Goal: Navigation & Orientation: Go to known website

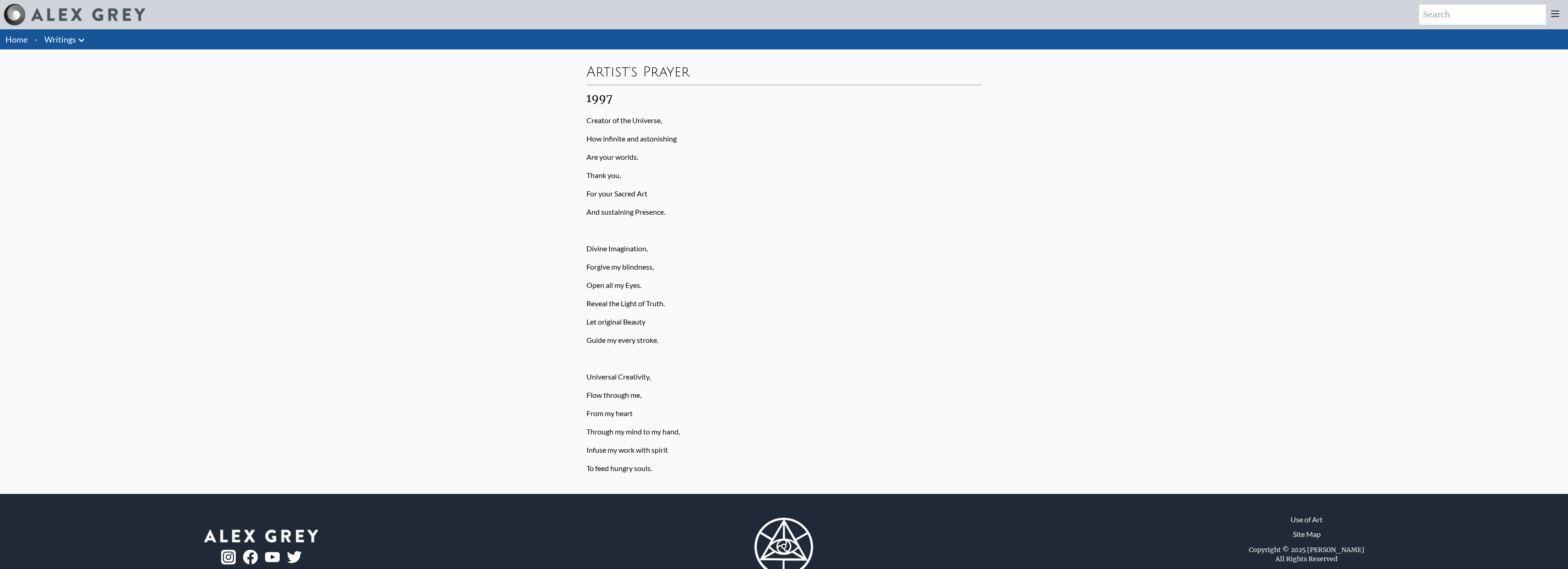
scroll to position [31, 0]
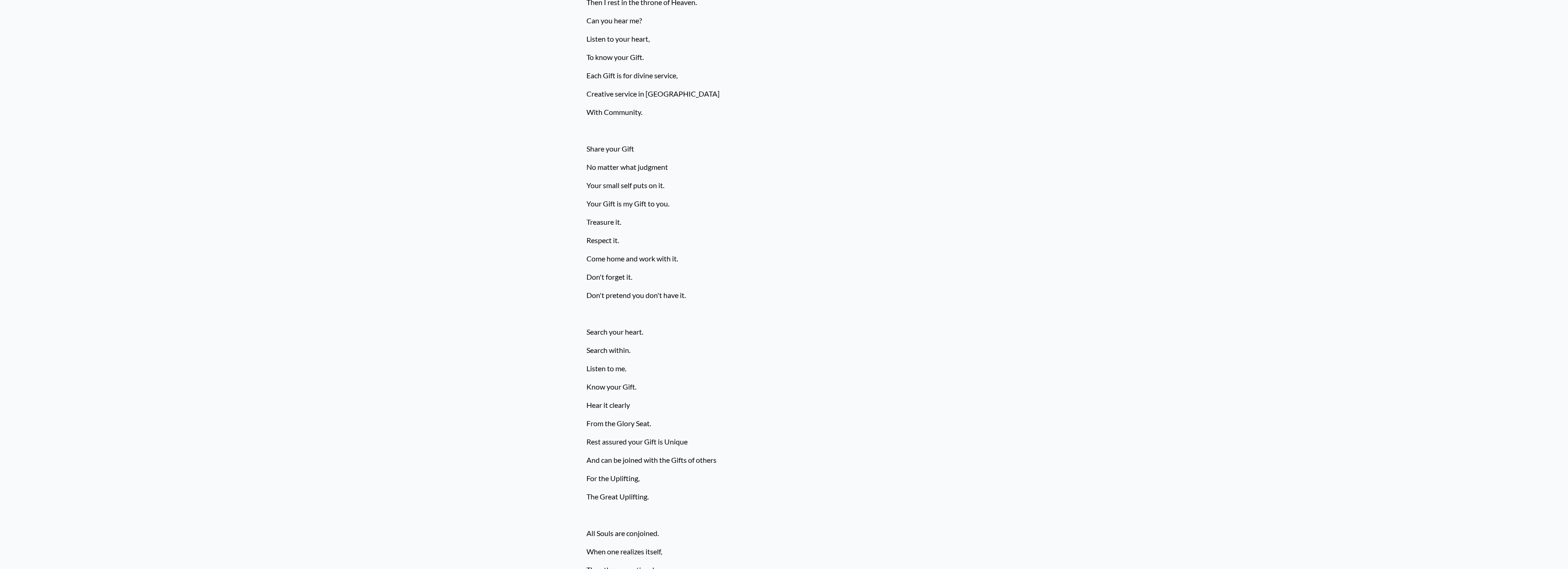
scroll to position [1066, 0]
